Goal: Transaction & Acquisition: Subscribe to service/newsletter

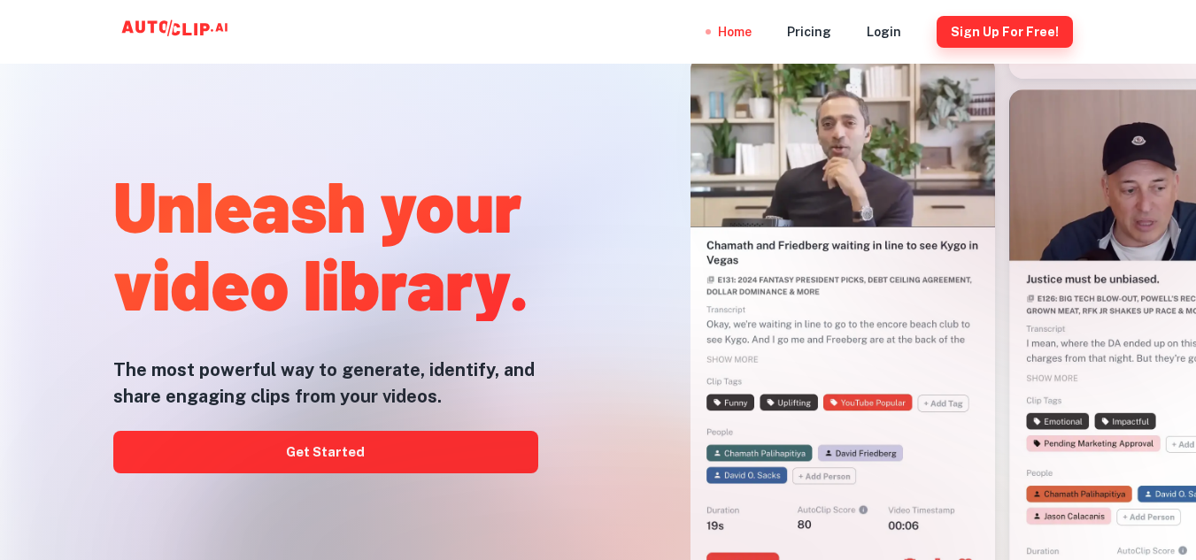
click at [977, 37] on button "Sign Up for free!" at bounding box center [1005, 32] width 136 height 32
